Goal: Transaction & Acquisition: Purchase product/service

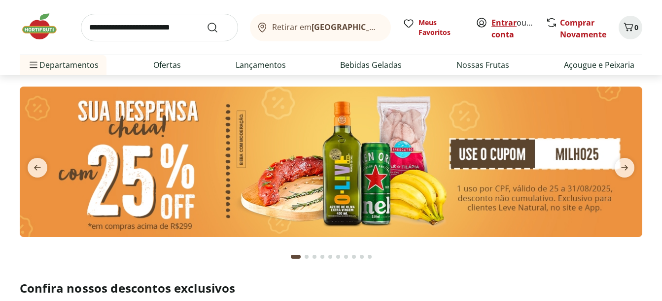
click at [502, 22] on link "Entrar" at bounding box center [503, 22] width 25 height 11
click at [409, 128] on img at bounding box center [331, 162] width 622 height 151
click at [396, 177] on img at bounding box center [331, 162] width 622 height 151
click at [281, 174] on img at bounding box center [331, 162] width 622 height 151
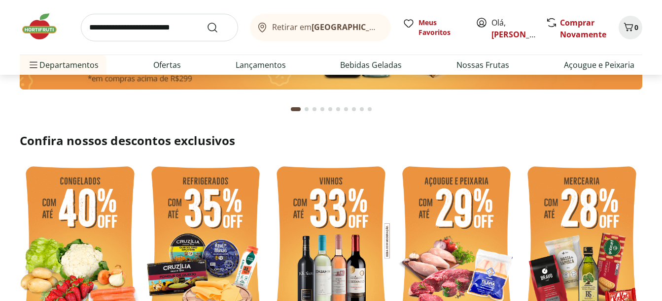
scroll to position [345, 0]
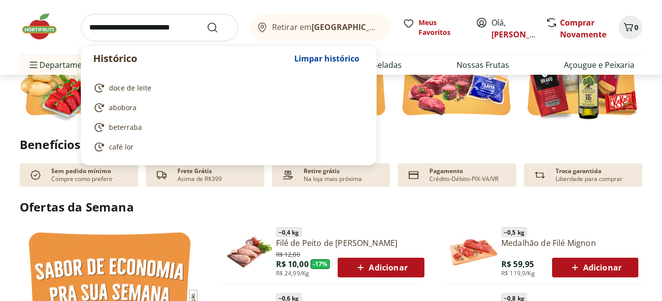
click at [151, 31] on input "search" at bounding box center [159, 28] width 157 height 28
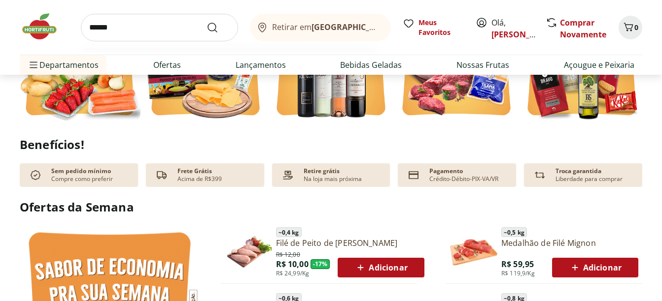
type input "******"
click at [206, 22] on button "Submit Search" at bounding box center [218, 28] width 24 height 12
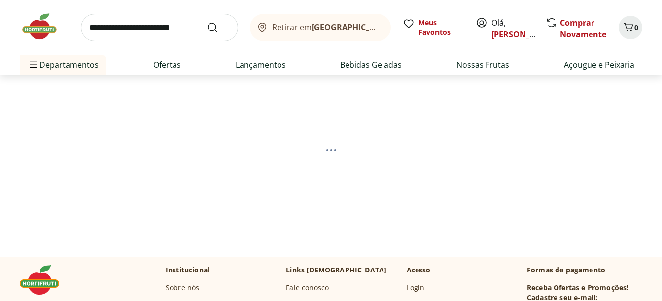
select select "**********"
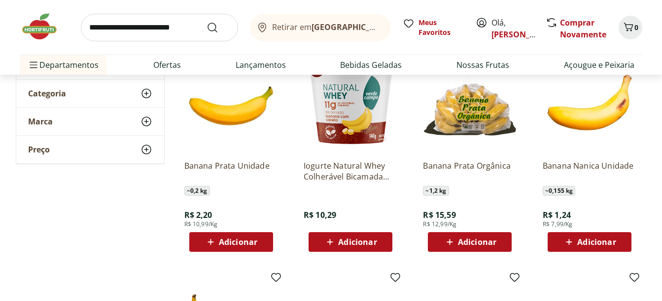
scroll to position [148, 0]
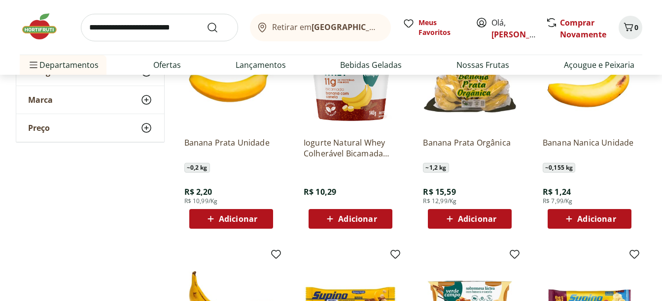
click at [620, 217] on div "Adicionar" at bounding box center [589, 219] width 68 height 18
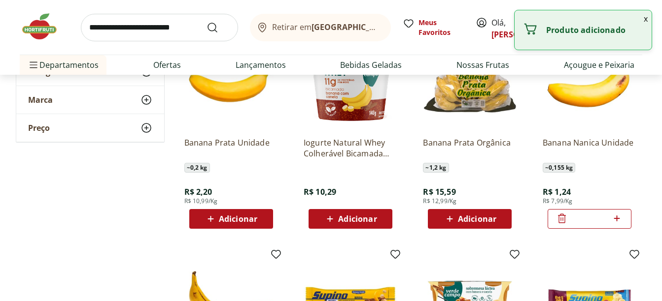
click at [620, 217] on icon at bounding box center [616, 219] width 12 height 12
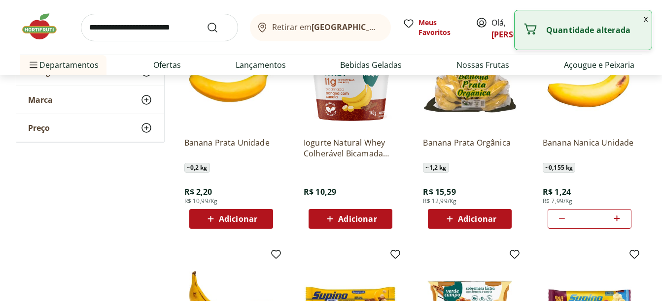
click at [620, 217] on icon at bounding box center [616, 219] width 12 height 12
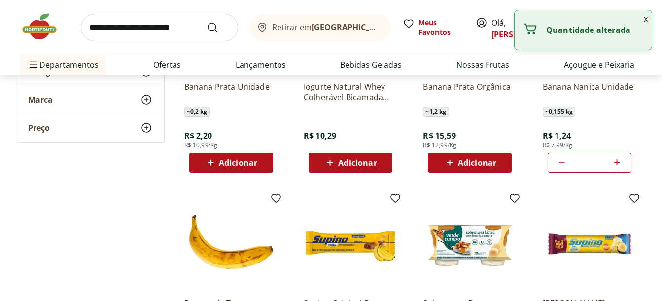
scroll to position [246, 0]
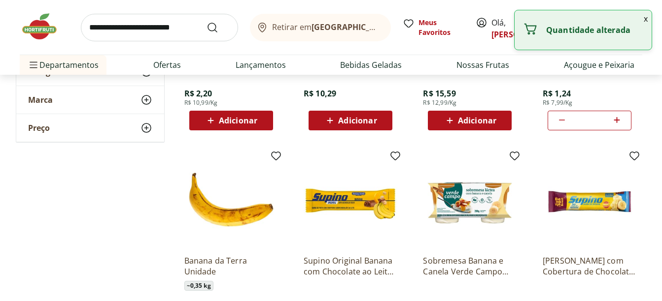
click at [618, 119] on icon at bounding box center [616, 120] width 12 height 12
type input "**"
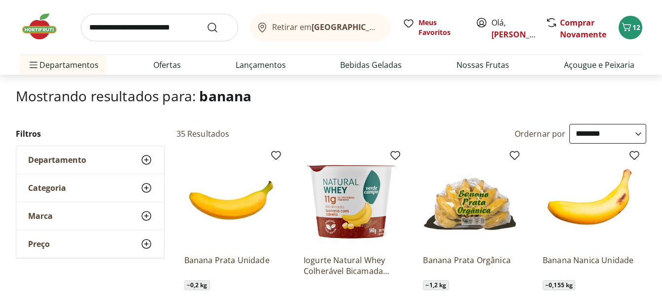
scroll to position [0, 0]
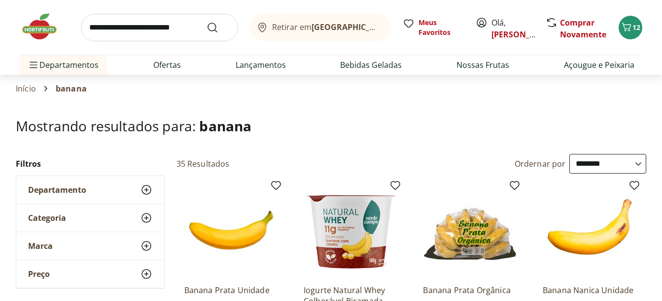
click at [43, 28] on img at bounding box center [44, 27] width 49 height 30
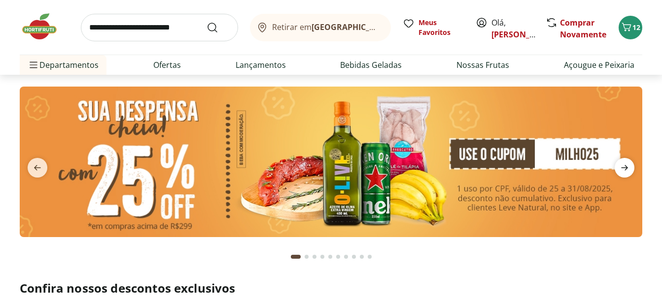
click at [622, 172] on icon "next" at bounding box center [624, 168] width 12 height 12
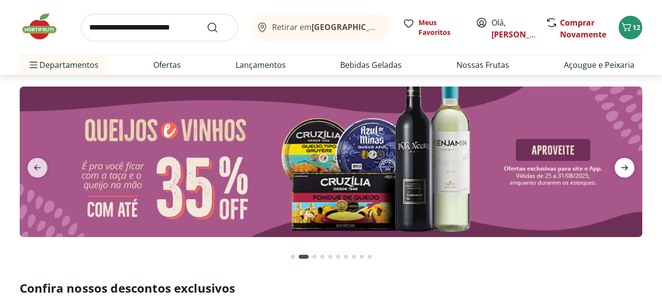
click at [631, 165] on span "next" at bounding box center [624, 168] width 20 height 20
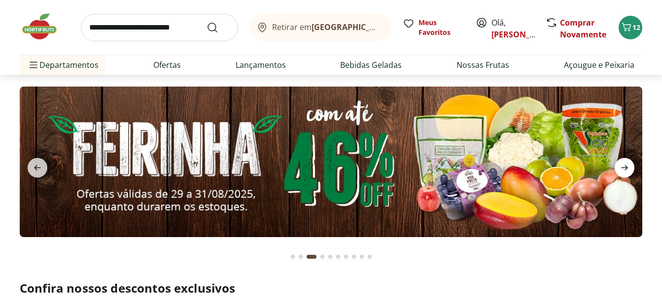
click at [631, 165] on span "next" at bounding box center [624, 168] width 20 height 20
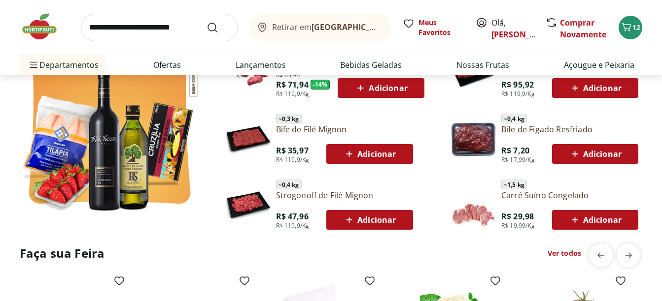
scroll to position [591, 0]
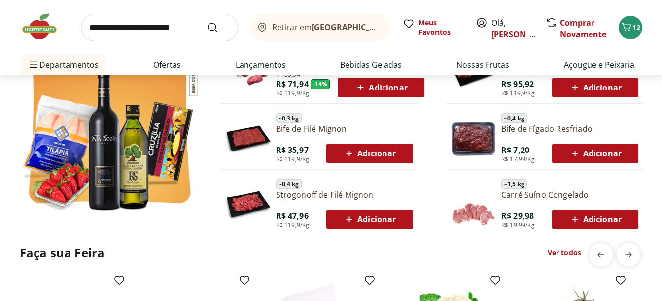
click at [372, 151] on span "Adicionar" at bounding box center [369, 154] width 53 height 12
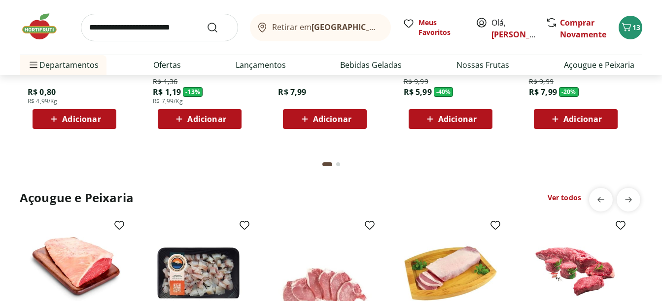
scroll to position [936, 0]
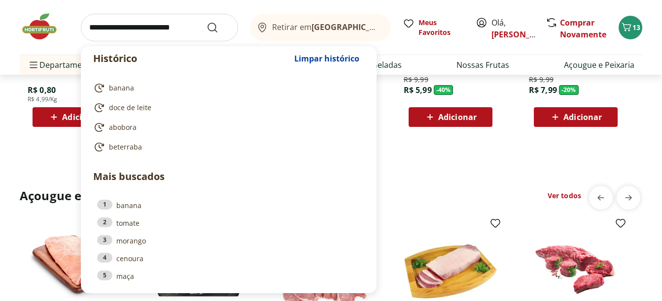
click at [98, 31] on input "search" at bounding box center [159, 28] width 157 height 28
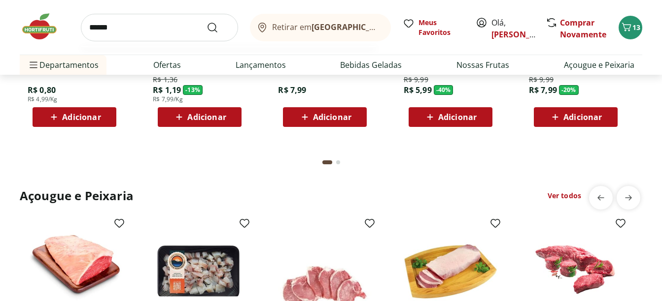
type input "******"
click at [206, 22] on button "Submit Search" at bounding box center [218, 28] width 24 height 12
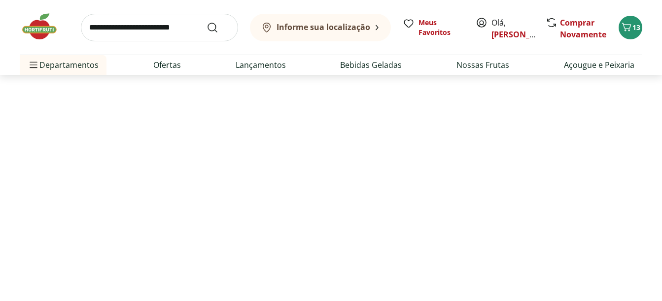
select select "**********"
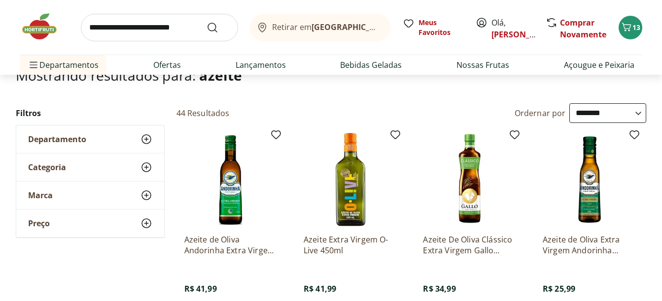
scroll to position [99, 0]
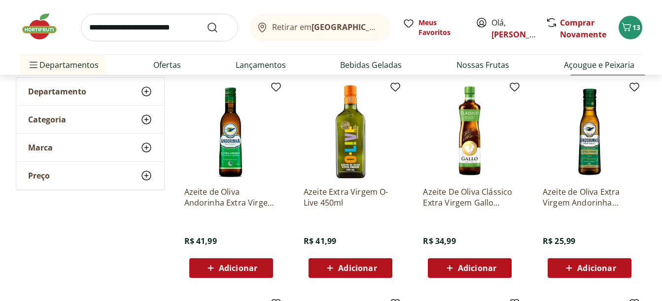
click at [380, 273] on div "Adicionar" at bounding box center [350, 269] width 68 height 18
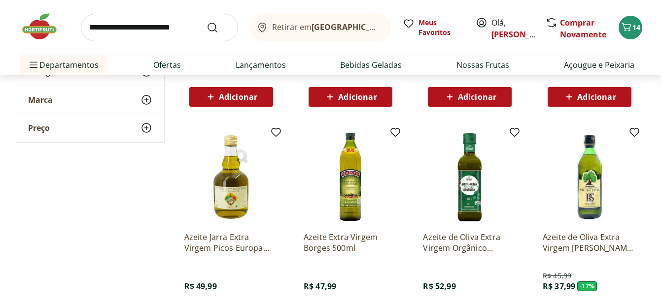
scroll to position [493, 0]
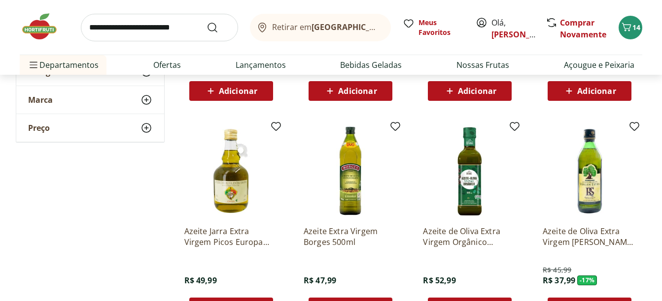
click at [40, 23] on img at bounding box center [44, 27] width 49 height 30
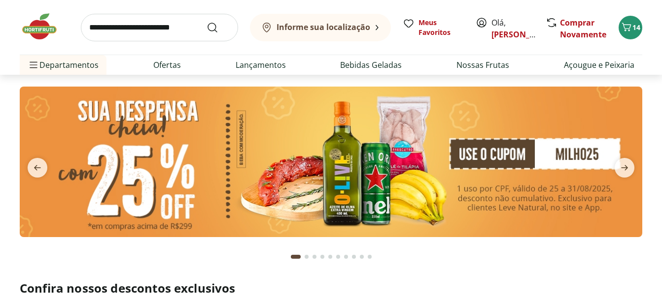
type input "*"
click at [624, 166] on icon "next" at bounding box center [624, 168] width 12 height 12
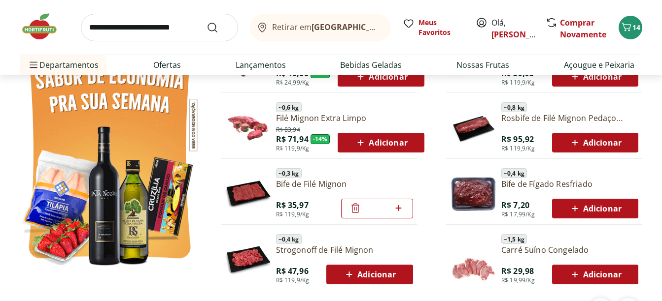
scroll to position [542, 0]
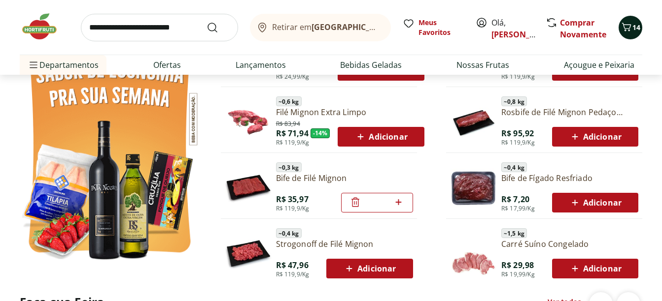
click at [635, 23] on button "14" at bounding box center [630, 28] width 24 height 24
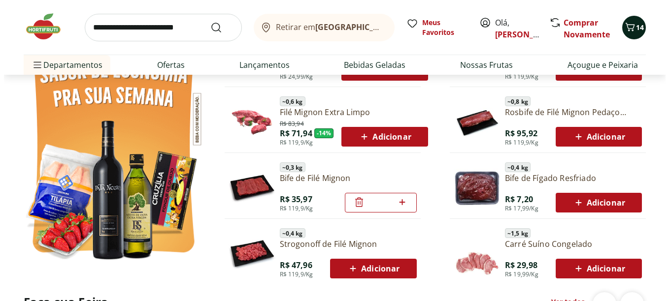
scroll to position [546, 0]
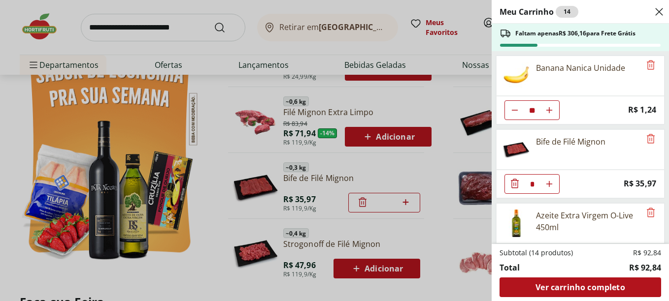
click at [147, 29] on div "Meu Carrinho 14 Faltam apenas R$ 306,16 para Frete Grátis Banana Nanica Unidade…" at bounding box center [334, 150] width 669 height 301
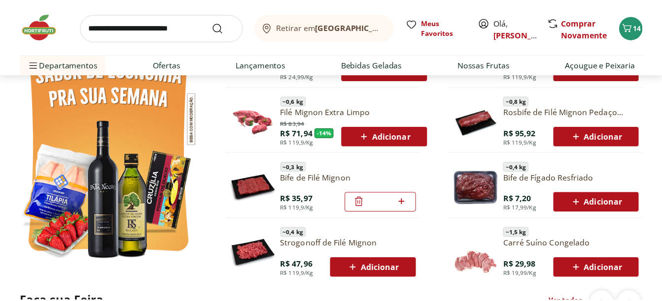
scroll to position [542, 0]
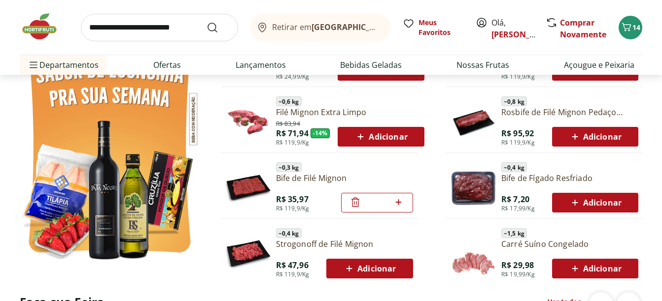
click at [147, 29] on input "search" at bounding box center [159, 28] width 157 height 28
click at [0, 177] on section "Ofertas da Semana ~ 0,4 kg Filé de Peito de Frango Resfriado R$ 12,00 R$ 10,00 …" at bounding box center [331, 138] width 662 height 273
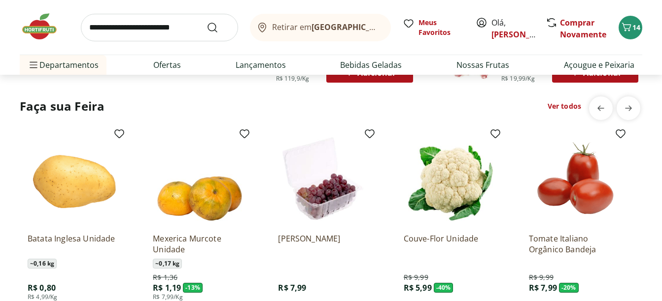
scroll to position [739, 0]
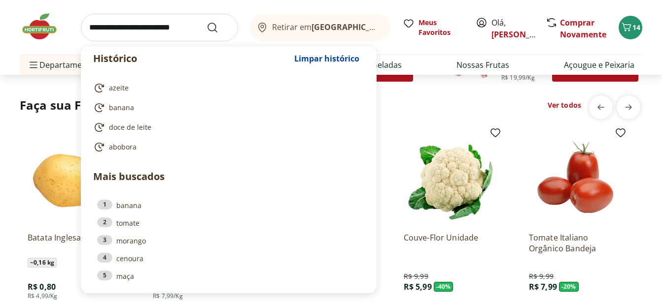
click at [150, 35] on input "search" at bounding box center [159, 28] width 157 height 28
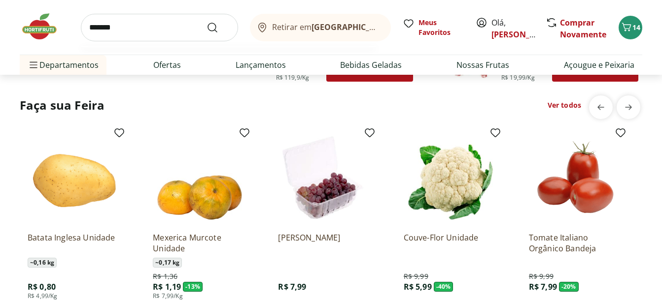
type input "*******"
click at [206, 22] on button "Submit Search" at bounding box center [218, 28] width 24 height 12
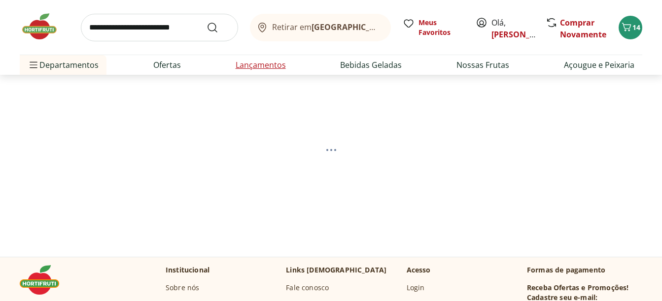
select select "**********"
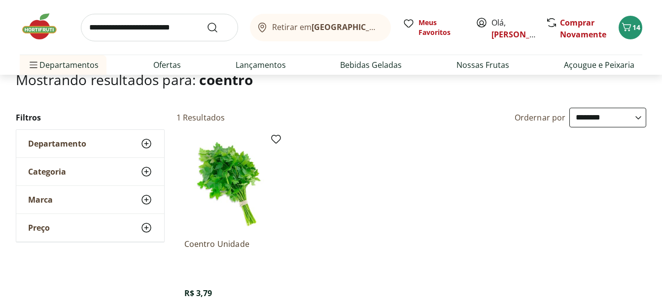
scroll to position [148, 0]
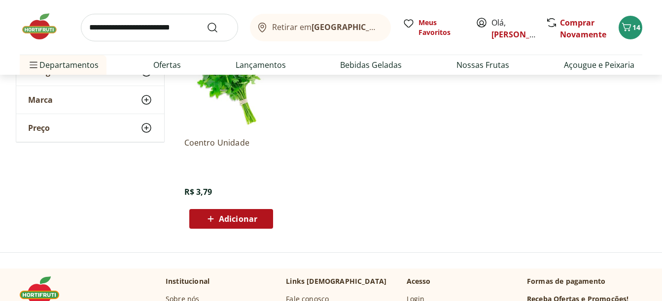
click at [263, 222] on div "Adicionar" at bounding box center [231, 219] width 68 height 18
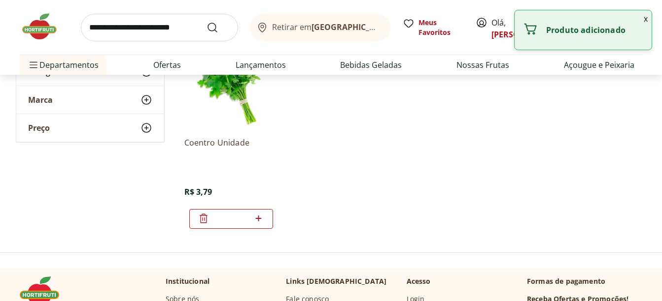
click at [37, 23] on img at bounding box center [44, 27] width 49 height 30
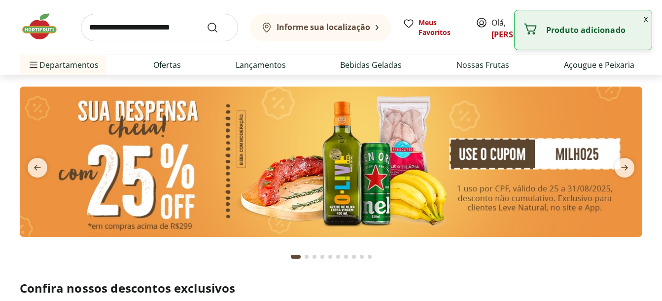
type input "*"
click at [621, 167] on icon "next" at bounding box center [624, 168] width 12 height 12
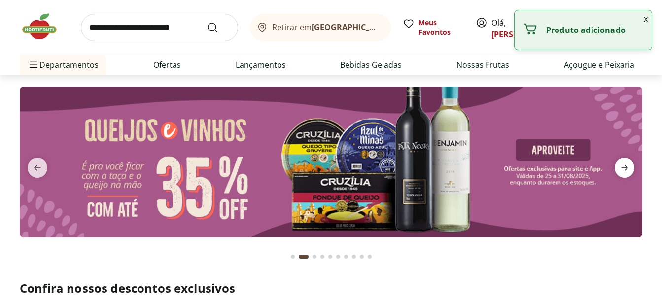
click at [621, 167] on icon "next" at bounding box center [624, 168] width 12 height 12
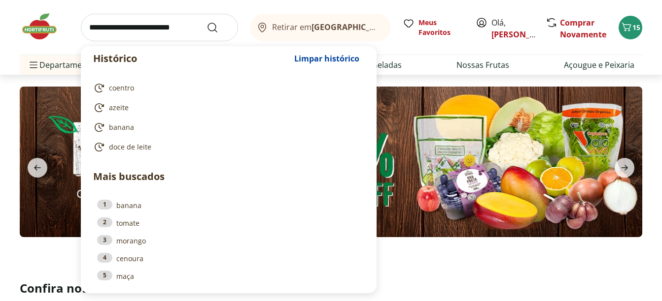
click at [129, 24] on input "search" at bounding box center [159, 28] width 157 height 28
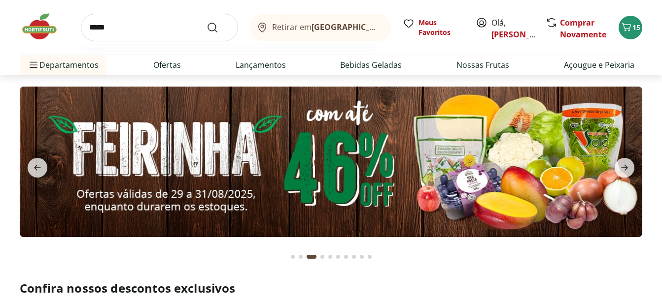
type input "*****"
click at [206, 22] on button "Submit Search" at bounding box center [218, 28] width 24 height 12
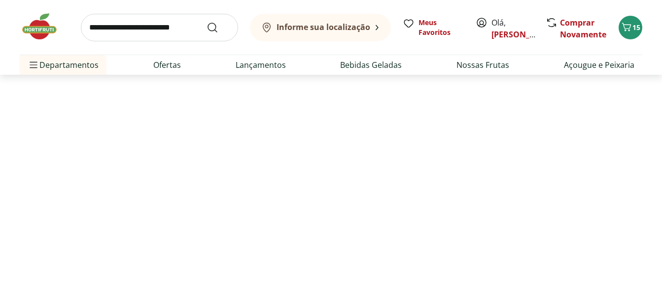
select select "**********"
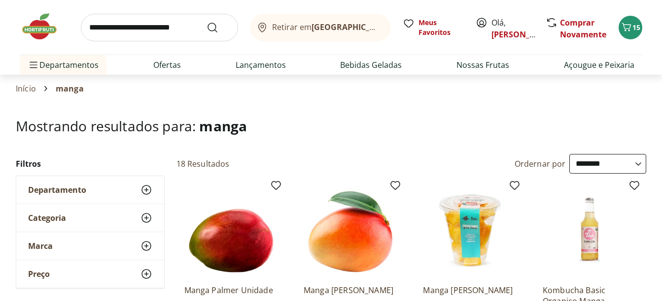
scroll to position [99, 0]
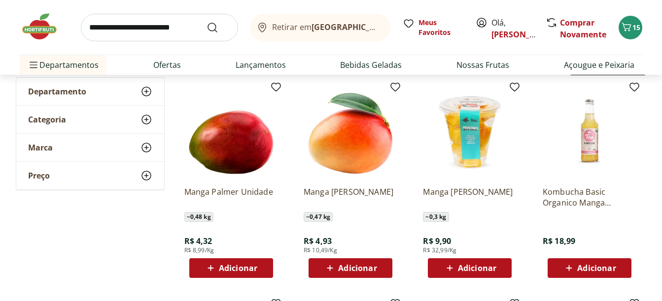
click at [500, 268] on div "Adicionar" at bounding box center [469, 269] width 68 height 18
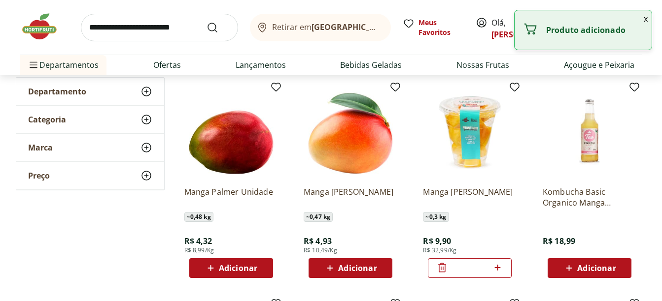
click at [500, 268] on icon at bounding box center [497, 268] width 6 height 6
type input "*"
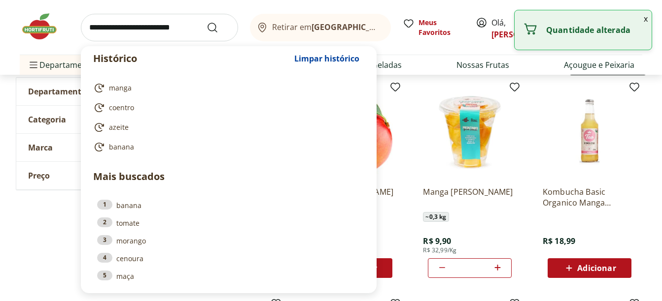
click at [126, 20] on input "search" at bounding box center [159, 28] width 157 height 28
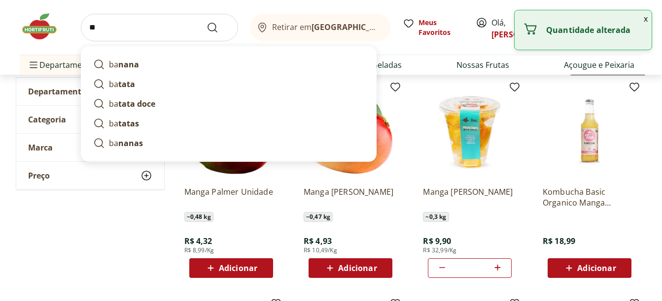
type input "*"
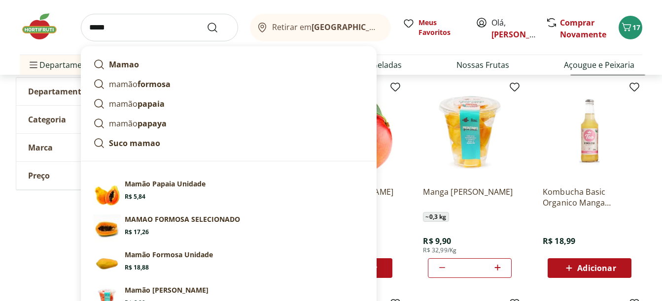
type input "*****"
click at [206, 22] on button "Submit Search" at bounding box center [218, 28] width 24 height 12
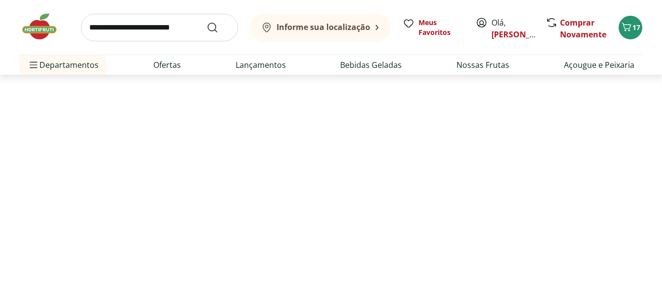
select select "**********"
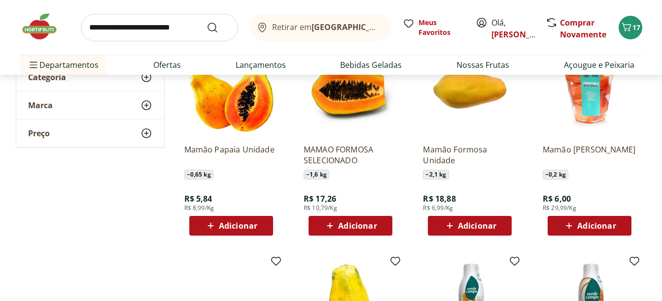
scroll to position [148, 0]
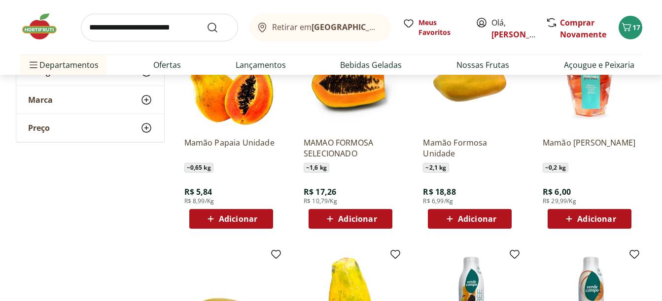
click at [266, 219] on button "Adicionar" at bounding box center [231, 219] width 84 height 20
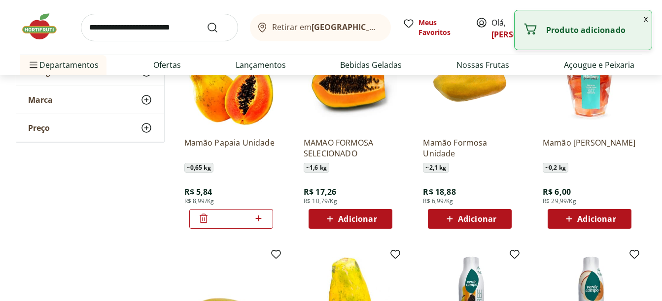
click at [267, 220] on div "*" at bounding box center [231, 219] width 84 height 20
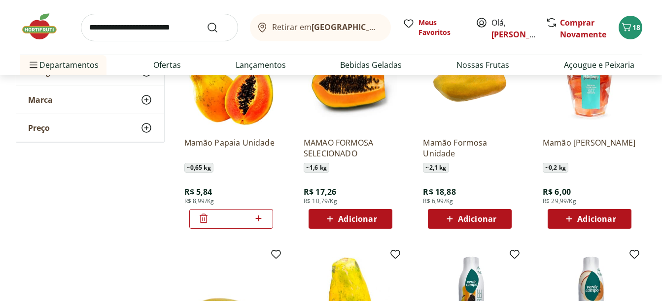
click at [263, 221] on icon at bounding box center [258, 219] width 12 height 12
type input "*"
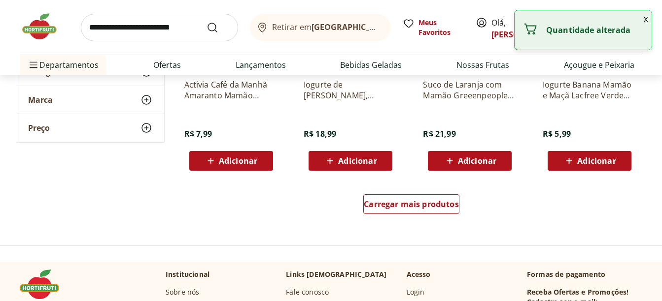
scroll to position [640, 0]
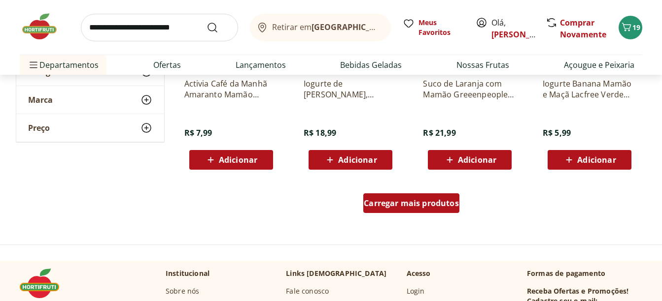
click at [439, 213] on div "Carregar mais produtos" at bounding box center [411, 204] width 96 height 20
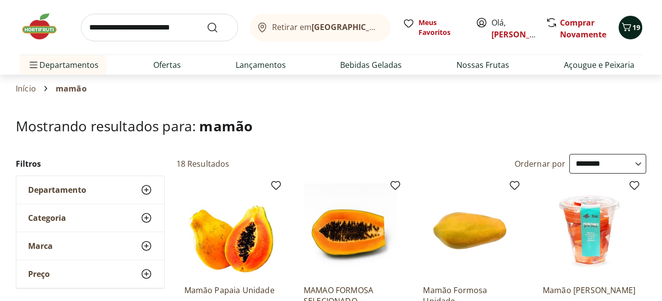
click at [629, 33] on span "Carrinho" at bounding box center [626, 27] width 12 height 13
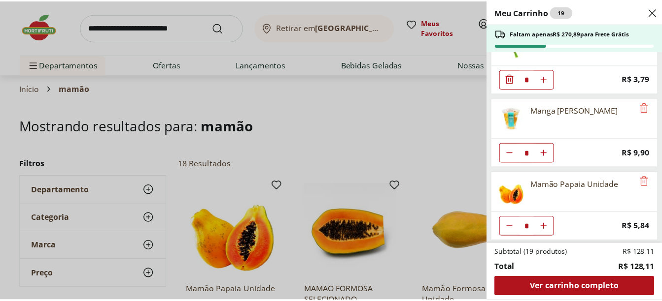
scroll to position [254, 0]
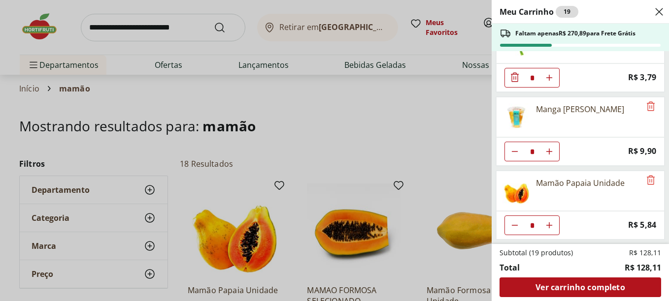
click at [48, 32] on div "Meu Carrinho 19 Faltam apenas R$ 270,89 para Frete Grátis Banana Nanica Unidade…" at bounding box center [334, 150] width 669 height 301
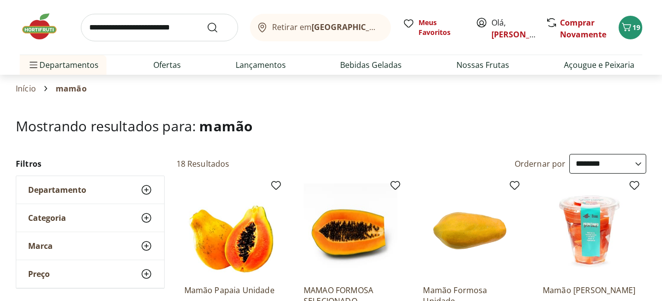
click at [49, 32] on img at bounding box center [44, 27] width 49 height 30
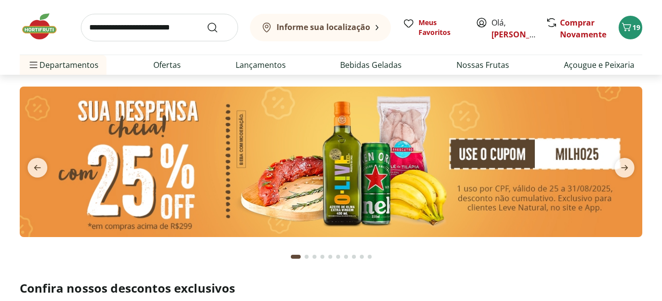
type input "*"
click at [139, 37] on input "search" at bounding box center [159, 28] width 157 height 28
type input "*******"
click at [206, 22] on button "Submit Search" at bounding box center [218, 28] width 24 height 12
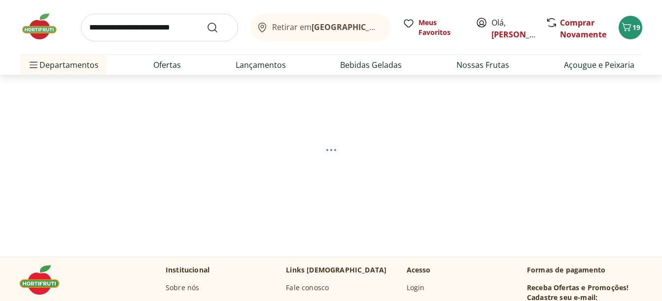
select select "**********"
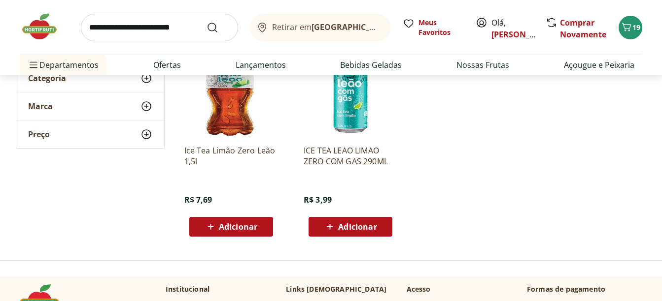
scroll to position [148, 0]
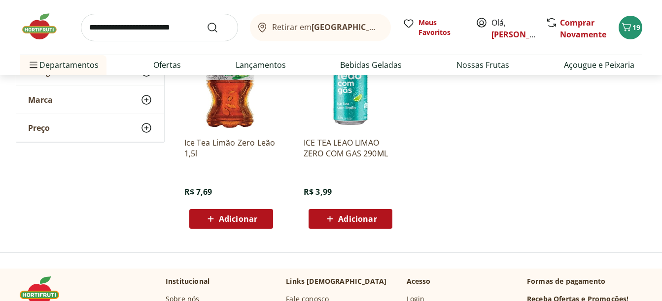
click at [255, 225] on span "Adicionar" at bounding box center [230, 219] width 53 height 12
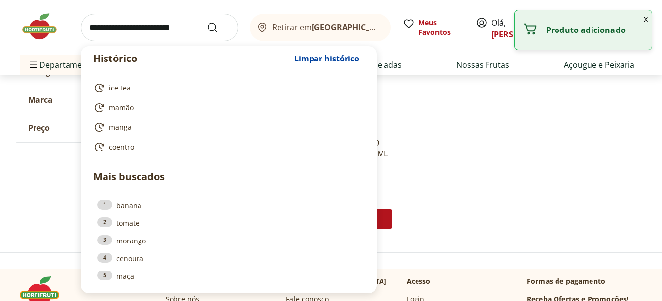
click at [133, 26] on input "search" at bounding box center [159, 28] width 157 height 28
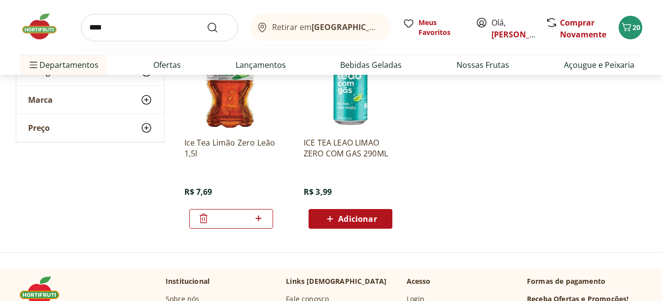
type input "****"
click at [206, 22] on button "Submit Search" at bounding box center [218, 28] width 24 height 12
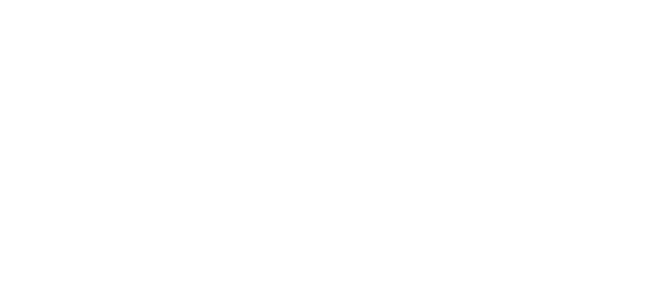
select select "**********"
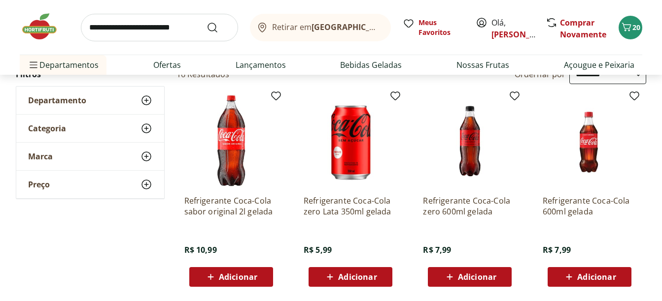
scroll to position [99, 0]
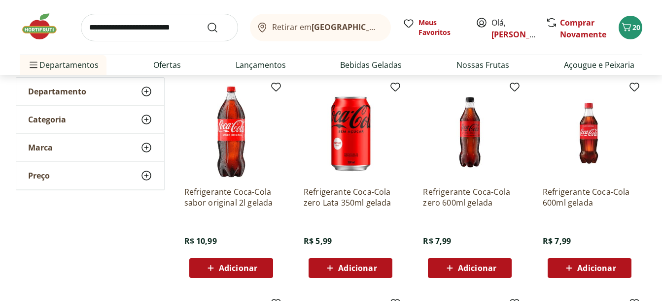
click at [390, 274] on button "Adicionar" at bounding box center [350, 269] width 84 height 20
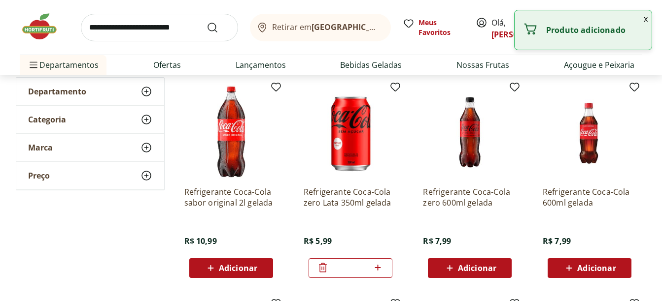
click at [387, 274] on div "*" at bounding box center [350, 269] width 84 height 20
click at [383, 272] on icon at bounding box center [377, 268] width 12 height 12
type input "*"
click at [46, 21] on img at bounding box center [44, 27] width 49 height 30
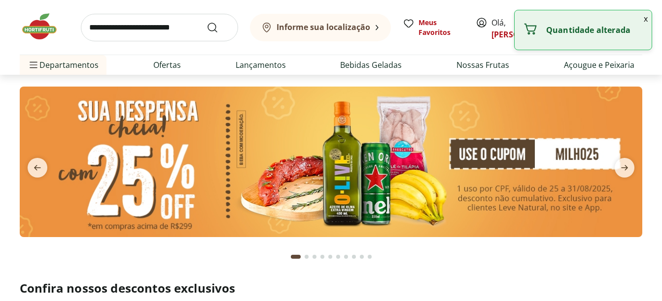
type input "*"
click at [174, 24] on input "search" at bounding box center [159, 28] width 157 height 28
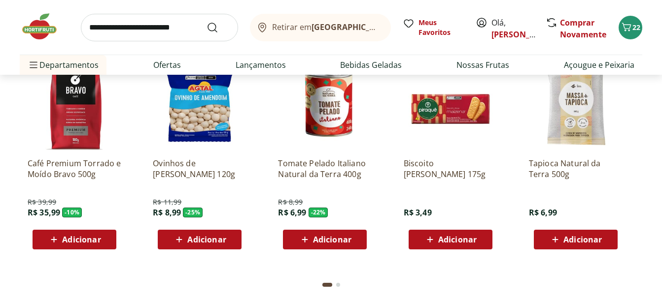
scroll to position [1330, 0]
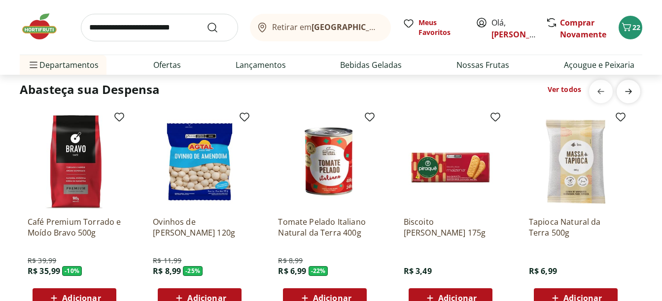
click at [625, 96] on icon "next" at bounding box center [628, 92] width 12 height 12
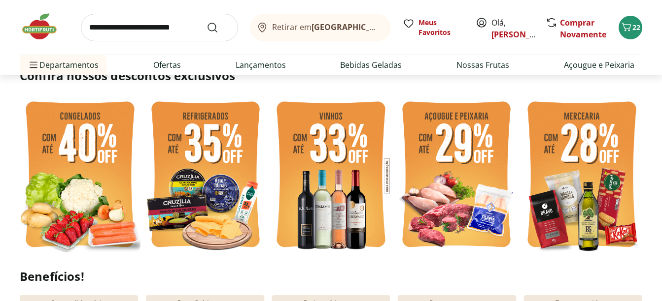
scroll to position [0, 0]
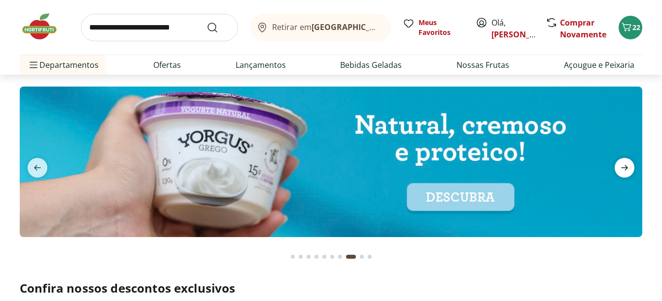
click at [626, 170] on icon "next" at bounding box center [624, 168] width 7 height 5
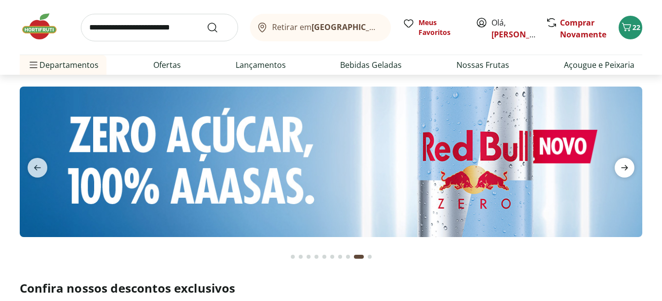
click at [626, 170] on icon "next" at bounding box center [624, 168] width 7 height 5
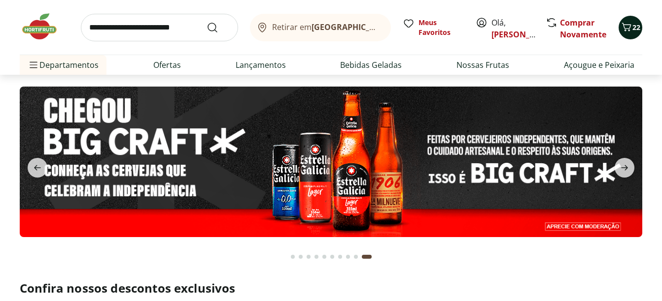
click at [635, 27] on span "22" at bounding box center [636, 27] width 8 height 9
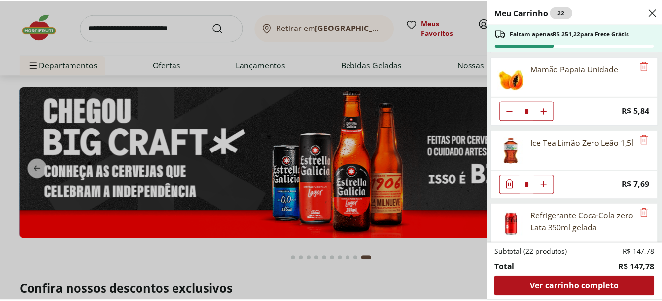
scroll to position [402, 0]
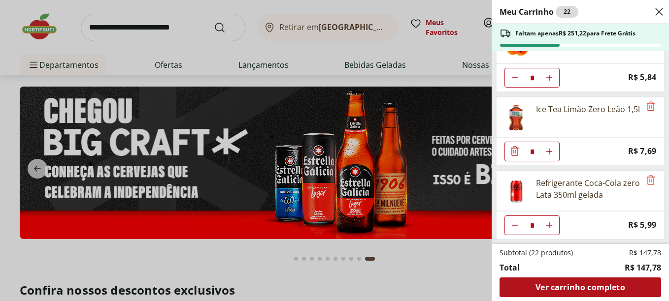
click at [163, 31] on div "Meu Carrinho 22 Faltam apenas R$ 251,22 para Frete Grátis Banana Nanica Unidade…" at bounding box center [334, 150] width 669 height 301
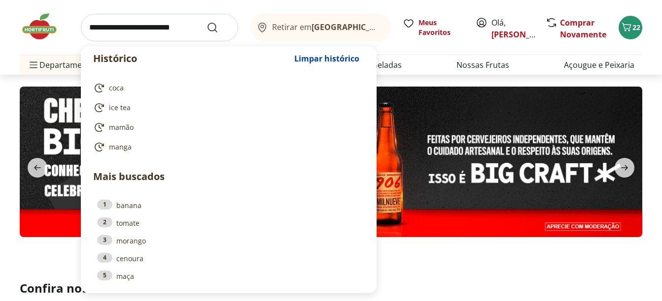
click at [163, 30] on input "search" at bounding box center [159, 28] width 157 height 28
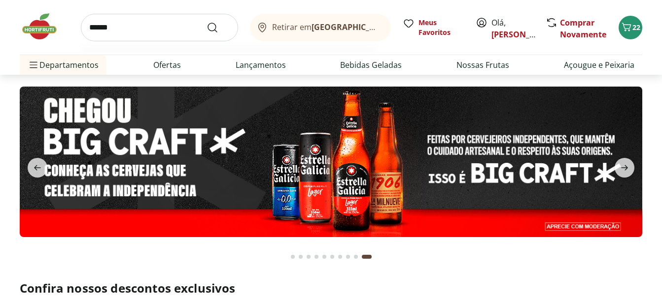
type input "******"
click at [206, 22] on button "Submit Search" at bounding box center [218, 28] width 24 height 12
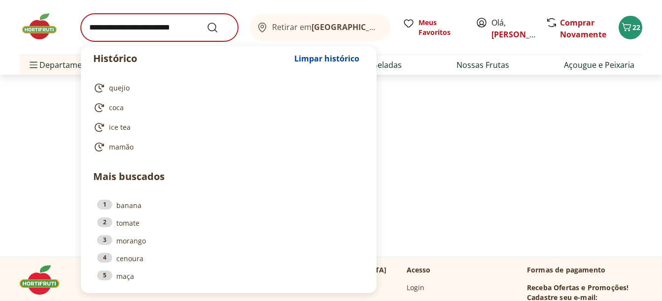
select select "**********"
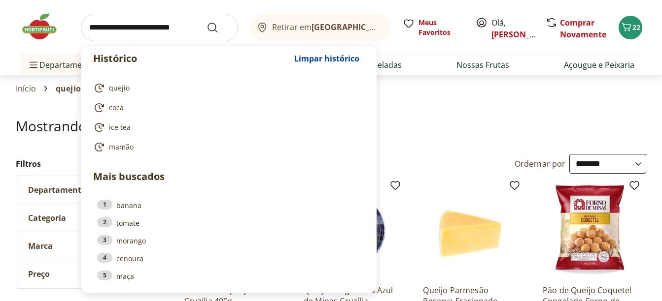
click at [171, 27] on input "search" at bounding box center [159, 28] width 157 height 28
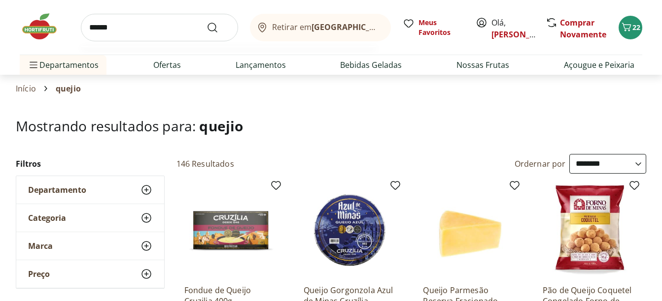
type input "******"
click at [206, 22] on button "Submit Search" at bounding box center [218, 28] width 24 height 12
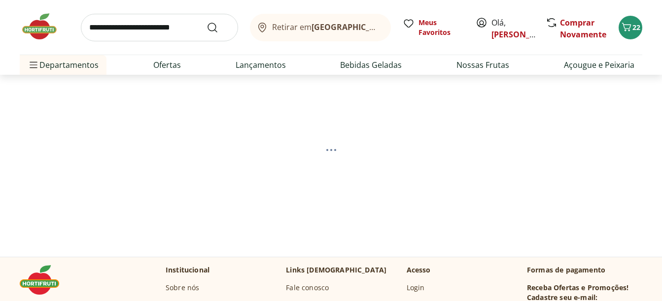
select select "**********"
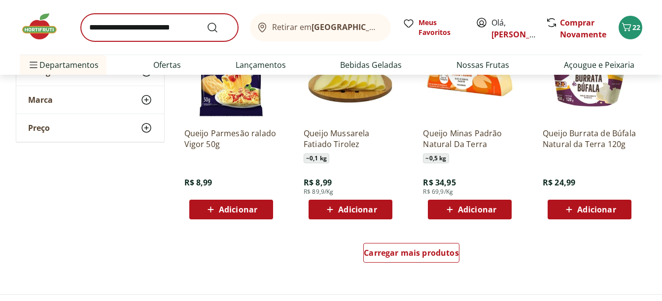
scroll to position [591, 0]
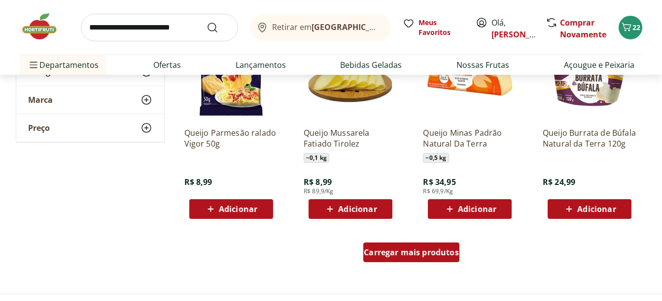
click at [412, 250] on span "Carregar mais produtos" at bounding box center [411, 253] width 95 height 8
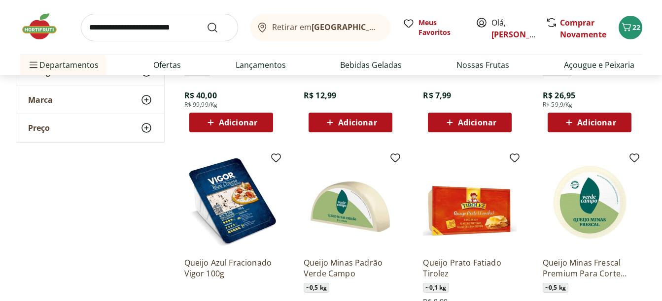
scroll to position [1035, 0]
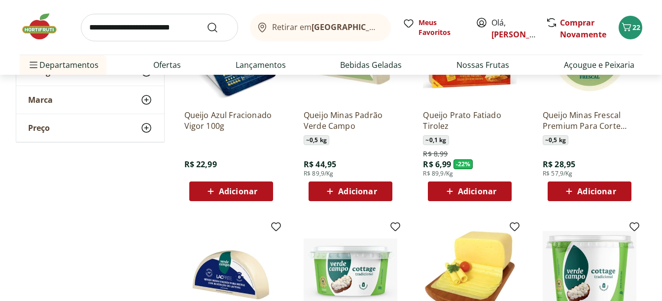
click at [619, 194] on div "Adicionar" at bounding box center [589, 192] width 68 height 18
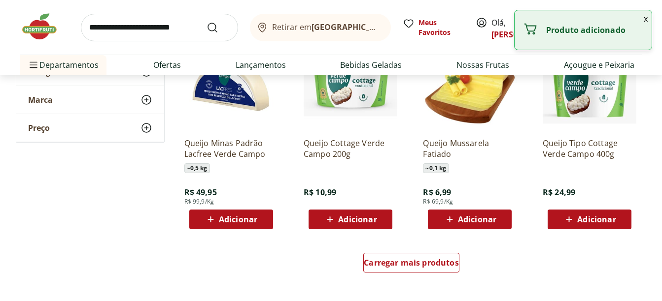
scroll to position [1281, 0]
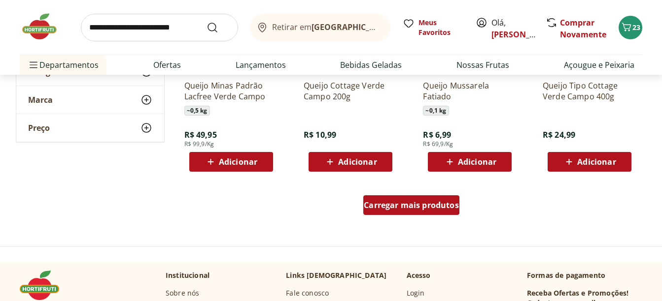
click at [455, 209] on span "Carregar mais produtos" at bounding box center [411, 205] width 95 height 8
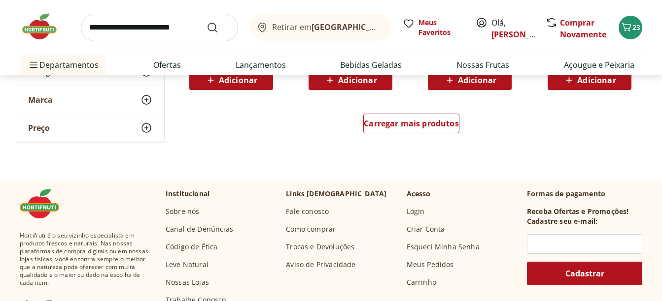
scroll to position [2020, 0]
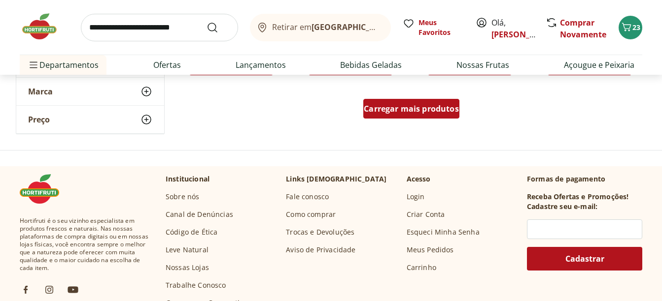
click at [447, 108] on span "Carregar mais produtos" at bounding box center [411, 109] width 95 height 8
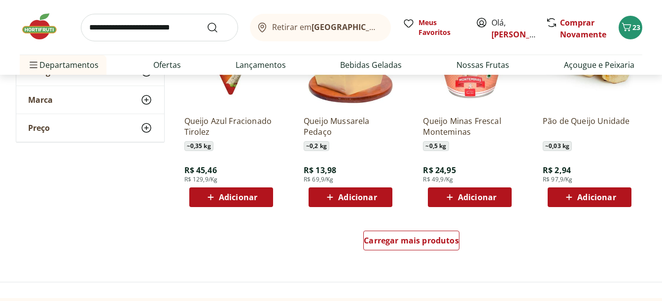
scroll to position [2562, 0]
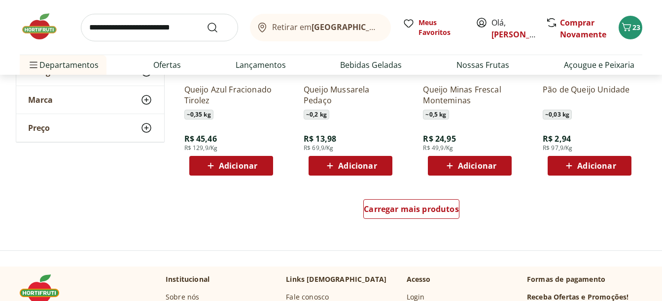
click at [50, 28] on img at bounding box center [44, 27] width 49 height 30
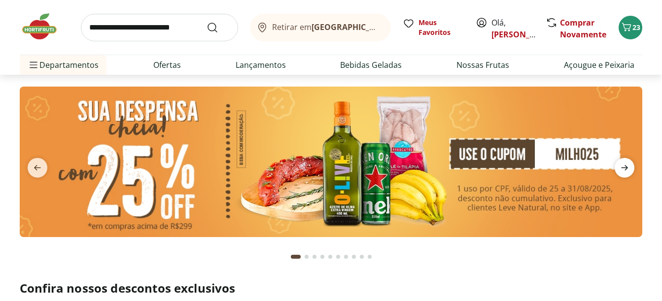
click at [627, 169] on icon "next" at bounding box center [624, 168] width 7 height 5
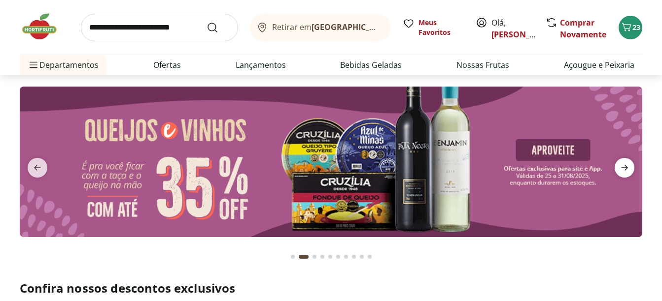
click at [627, 169] on icon "next" at bounding box center [624, 168] width 7 height 5
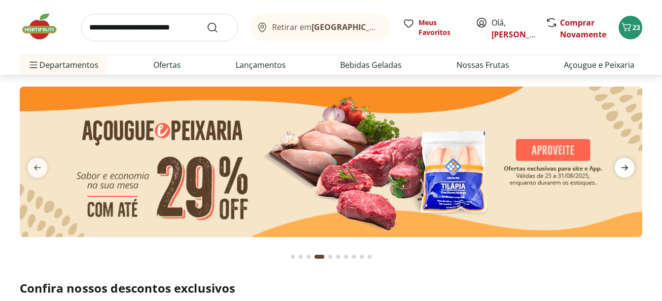
click at [620, 164] on icon "next" at bounding box center [624, 168] width 12 height 12
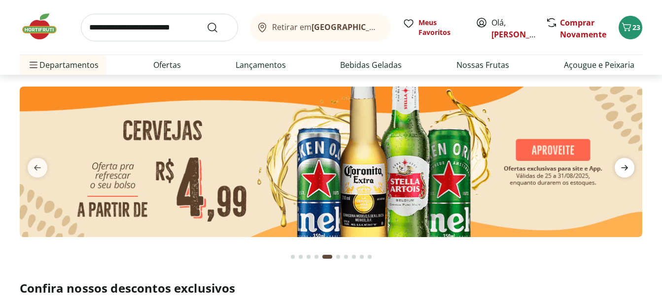
click at [620, 164] on icon "next" at bounding box center [624, 168] width 12 height 12
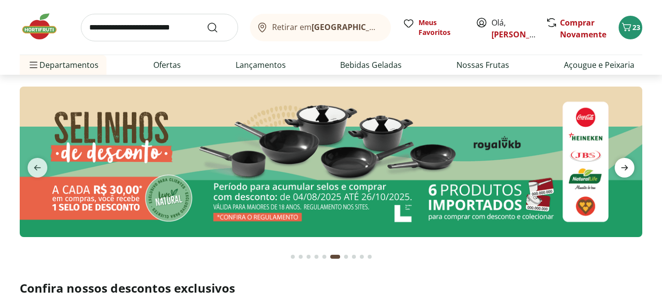
click at [620, 164] on icon "next" at bounding box center [624, 168] width 12 height 12
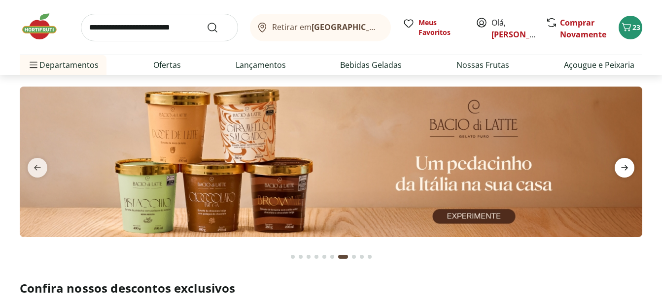
click at [620, 164] on icon "next" at bounding box center [624, 168] width 12 height 12
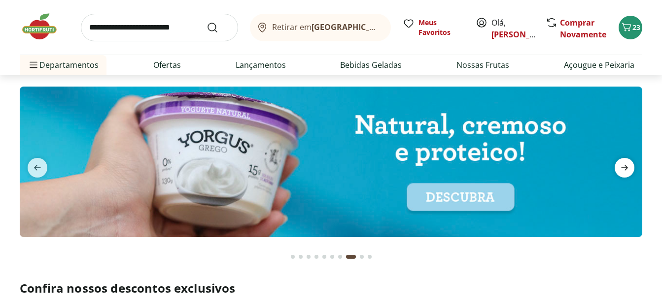
click at [620, 164] on icon "next" at bounding box center [624, 168] width 12 height 12
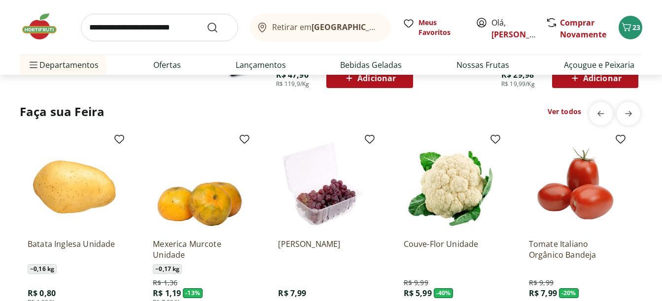
scroll to position [739, 0]
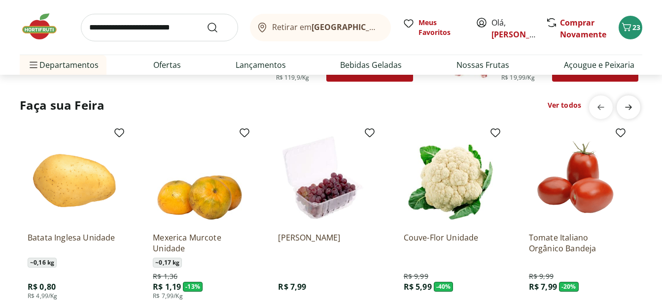
click at [629, 107] on icon "next" at bounding box center [628, 107] width 7 height 5
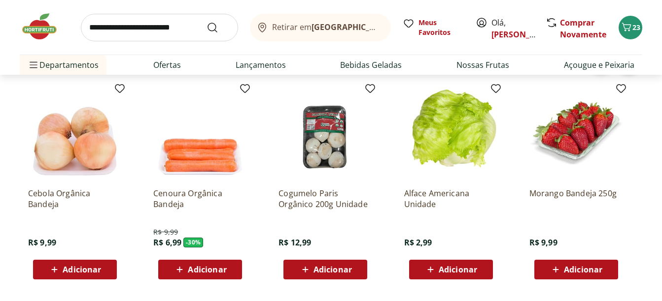
scroll to position [788, 0]
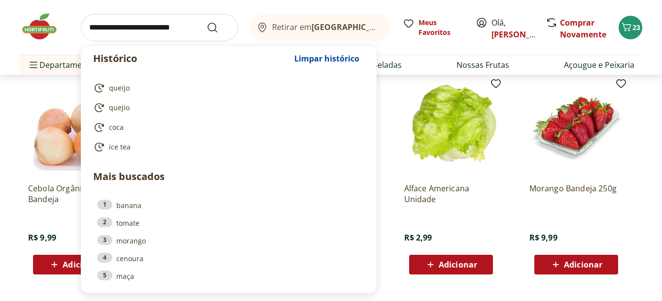
click at [174, 37] on input "search" at bounding box center [159, 28] width 157 height 28
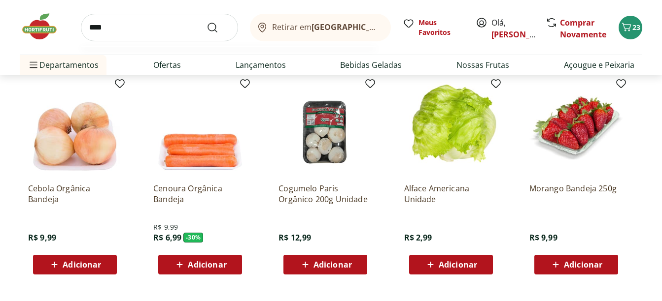
type input "****"
click at [206, 22] on button "Submit Search" at bounding box center [218, 28] width 24 height 12
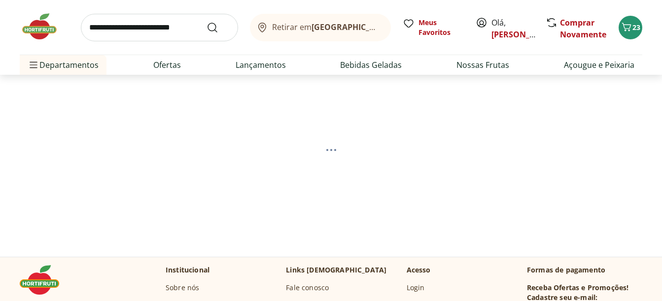
select select "**********"
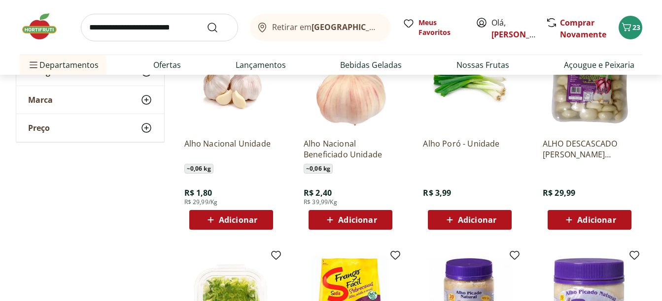
scroll to position [148, 0]
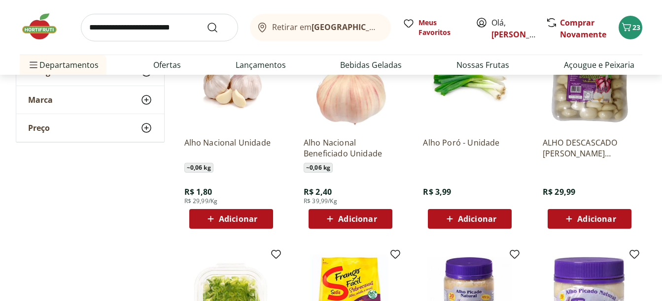
click at [263, 223] on div "Adicionar" at bounding box center [231, 219] width 68 height 18
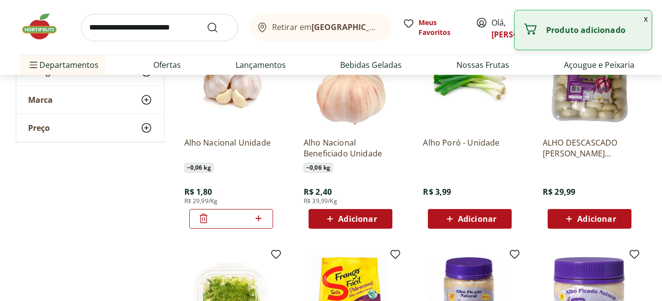
click at [263, 223] on icon at bounding box center [258, 219] width 12 height 12
type input "*"
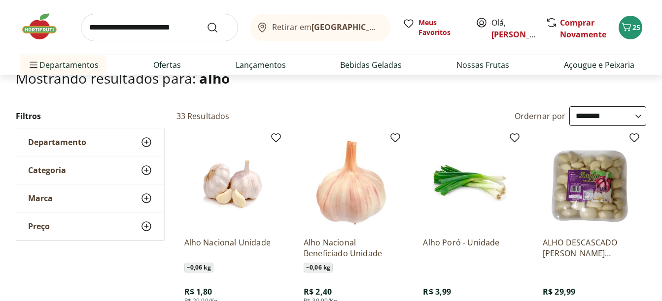
scroll to position [74, 0]
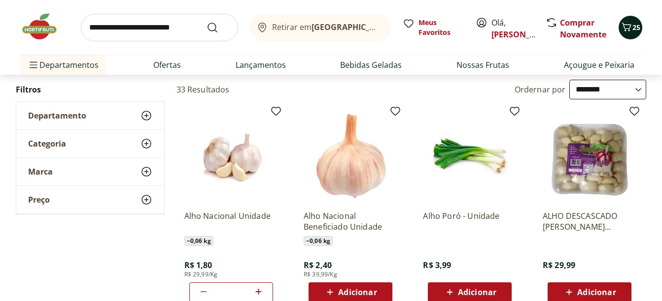
click at [627, 27] on icon "Carrinho" at bounding box center [626, 27] width 12 height 12
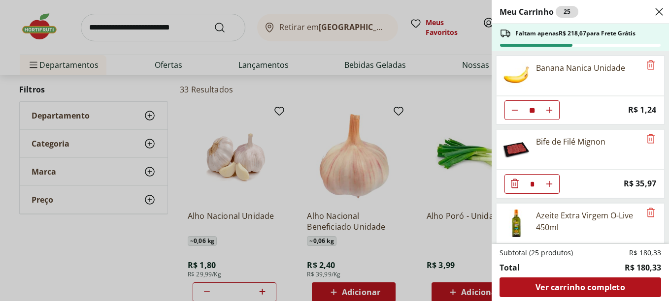
click at [49, 25] on div "Meu Carrinho 25 Faltam apenas R$ 218,67 para Frete Grátis Banana Nanica Unidade…" at bounding box center [334, 150] width 669 height 301
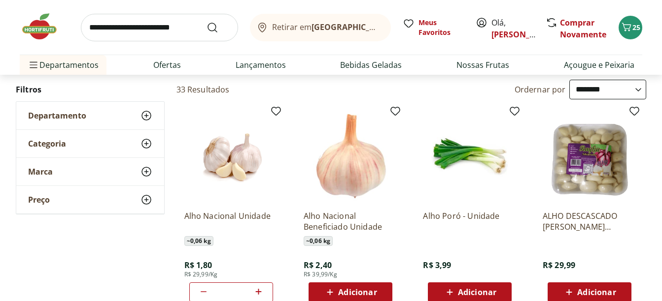
click at [45, 28] on img at bounding box center [44, 27] width 49 height 30
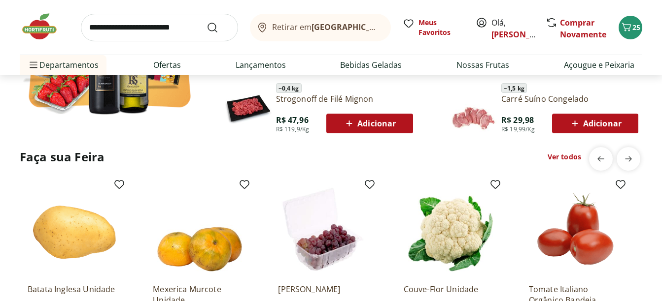
scroll to position [690, 0]
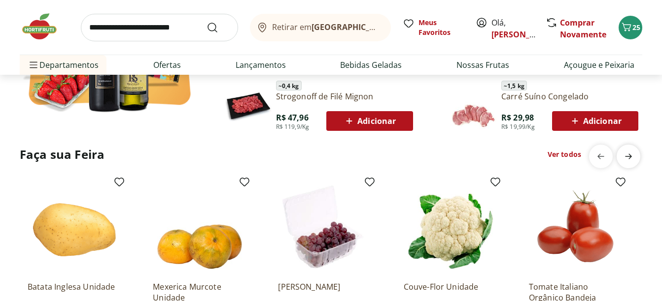
click at [632, 158] on icon "next" at bounding box center [628, 157] width 12 height 12
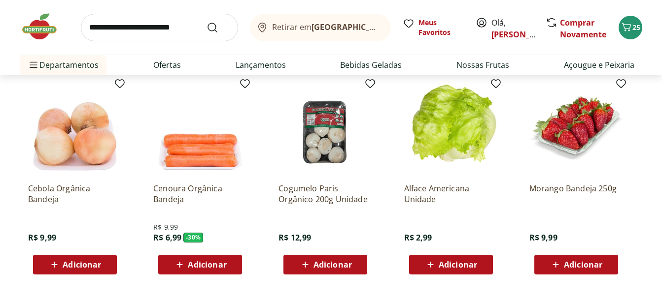
scroll to position [739, 0]
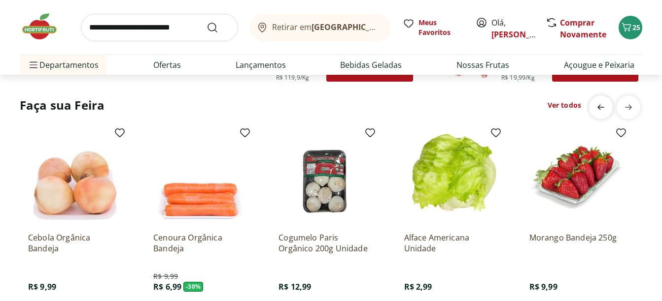
click at [602, 111] on icon "previous" at bounding box center [601, 107] width 12 height 12
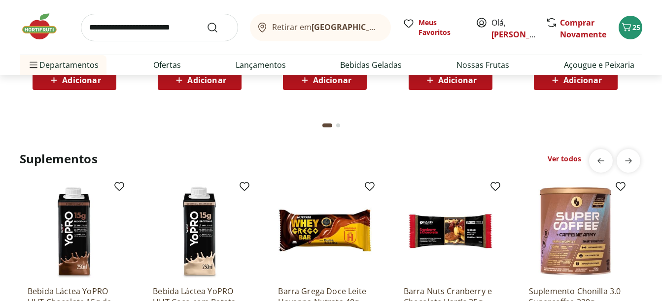
scroll to position [1971, 0]
